Goal: Transaction & Acquisition: Download file/media

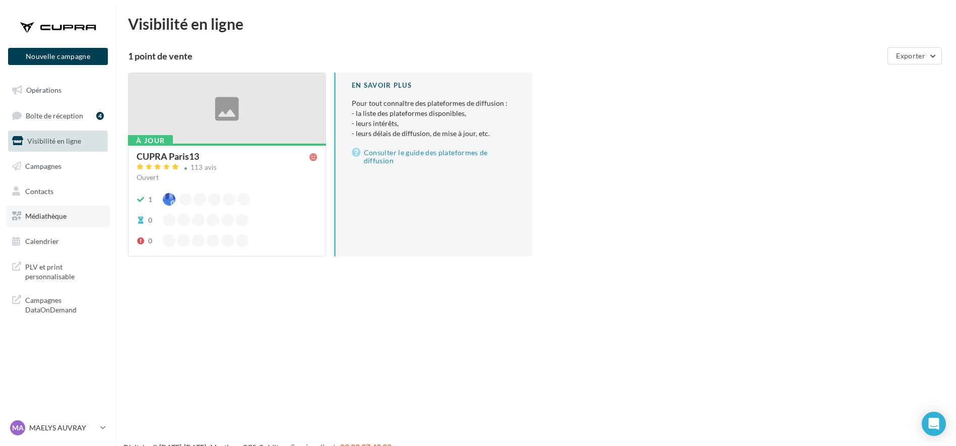
click at [37, 215] on span "Médiathèque" at bounding box center [45, 216] width 41 height 9
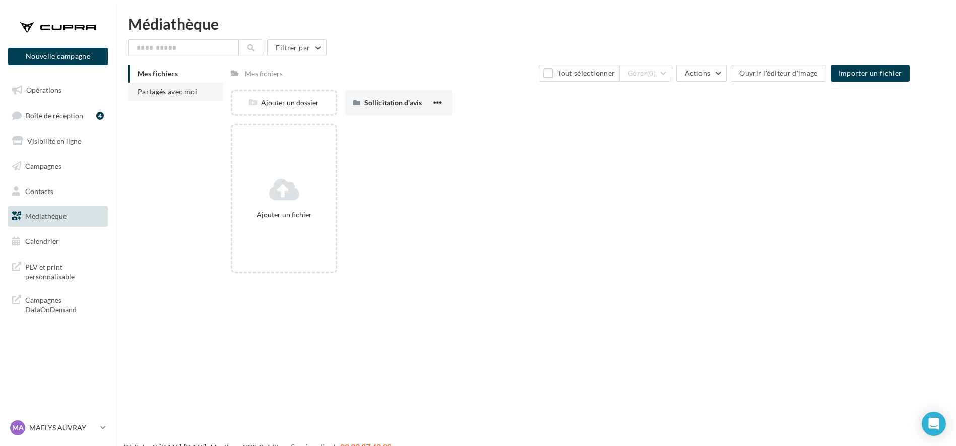
click at [163, 87] on span "Partagés avec moi" at bounding box center [167, 91] width 59 height 9
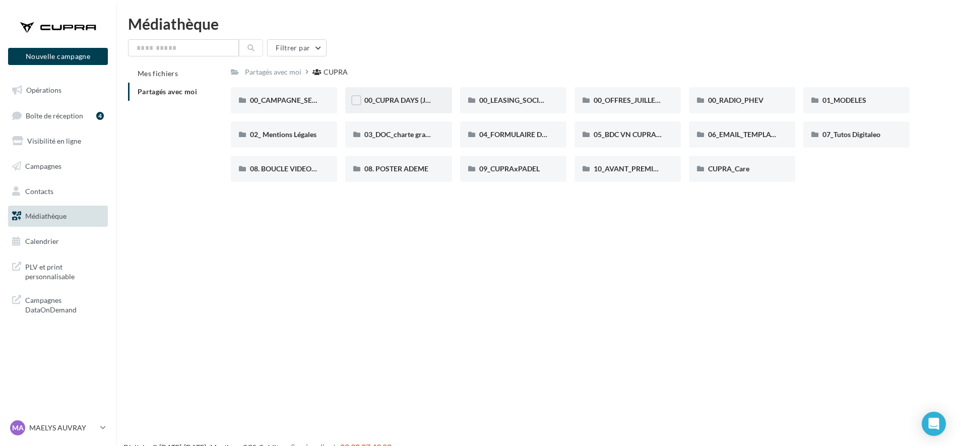
click at [444, 93] on div "00_CUPRA DAYS (JPO)" at bounding box center [398, 100] width 106 height 26
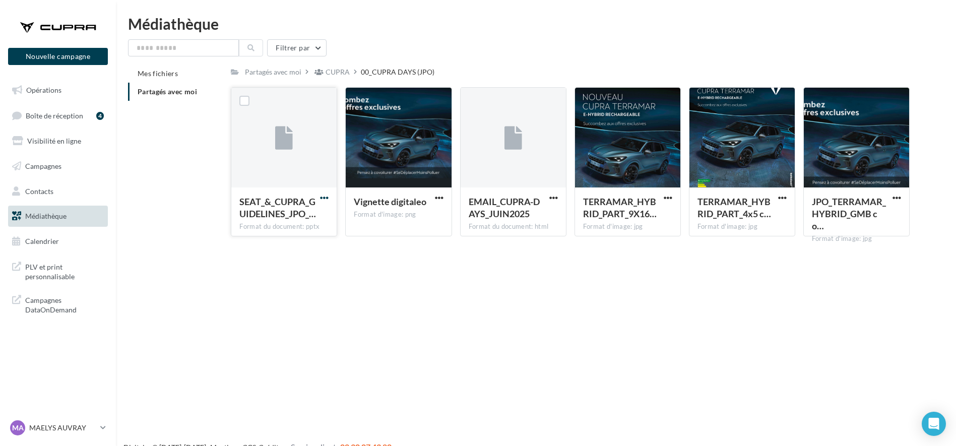
click at [322, 198] on span "button" at bounding box center [324, 198] width 9 height 9
click at [310, 212] on button "Télécharger" at bounding box center [280, 218] width 101 height 26
